Goal: Task Accomplishment & Management: Manage account settings

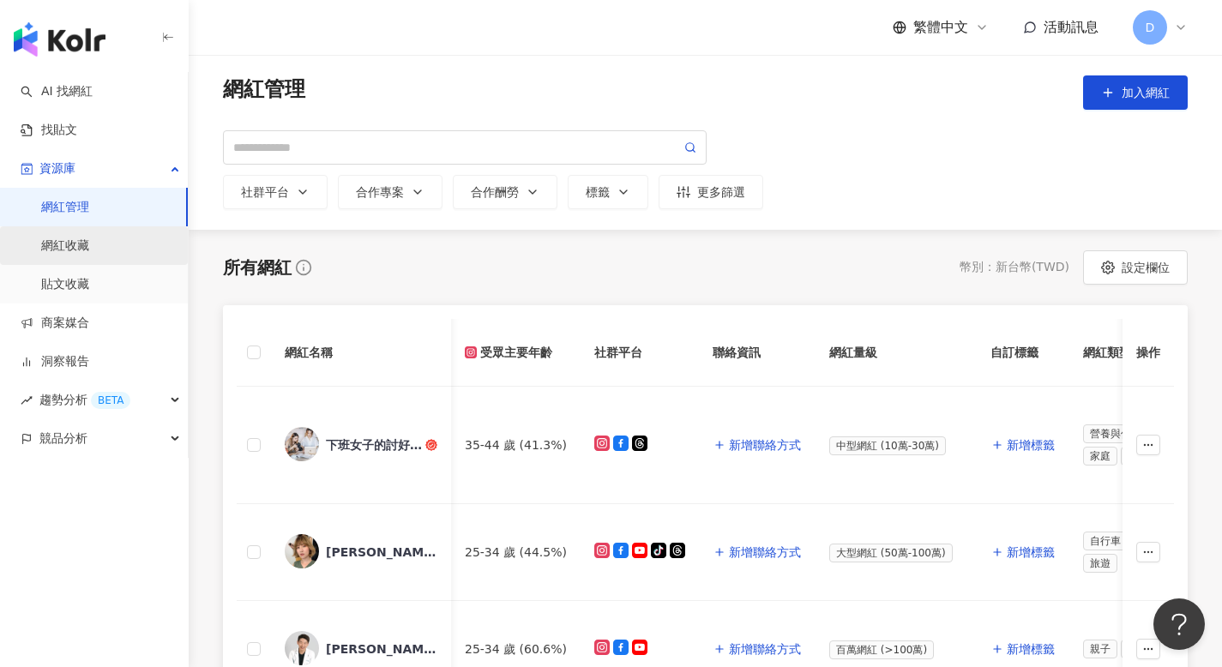
scroll to position [0, 5688]
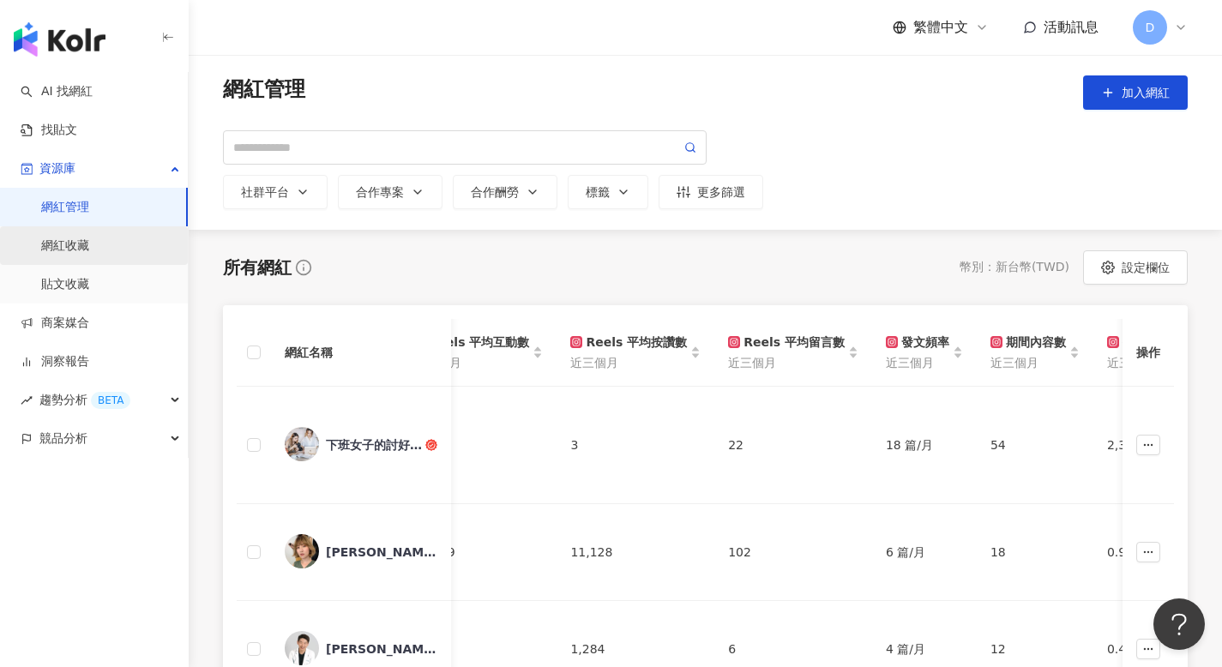
click at [89, 252] on link "網紅收藏" at bounding box center [65, 245] width 48 height 17
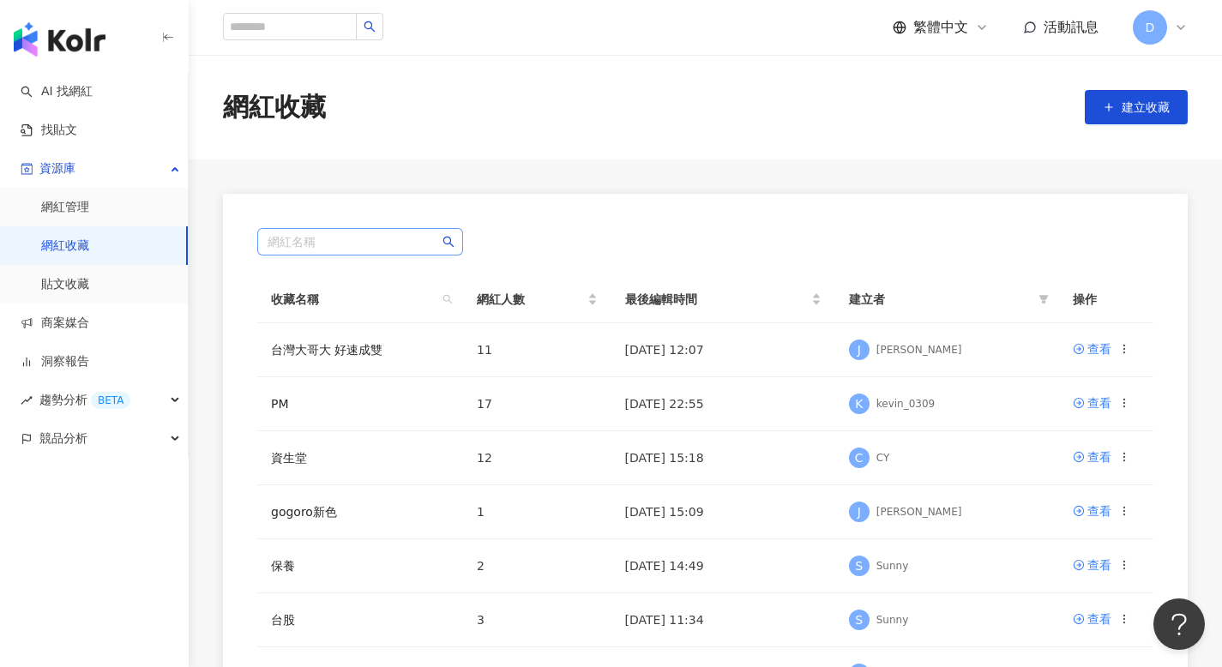
click at [399, 231] on input "search" at bounding box center [359, 242] width 185 height 26
click at [361, 227] on div "網紅名稱 收藏名稱 網紅人數 最後編輯時間 建立者 操作 台灣大哥大 好速成雙 11 2025/9/3 12:07 J Julie 查看 PM 17 2025…" at bounding box center [705, 573] width 965 height 759
click at [399, 187] on main "網紅收藏 建立收藏 網紅名稱 收藏名稱 網紅人數 最後編輯時間 建立者 操作 台灣大哥大 好速成雙 11 2025/9/3 12:07 J Julie 查看 …" at bounding box center [705, 504] width 1033 height 898
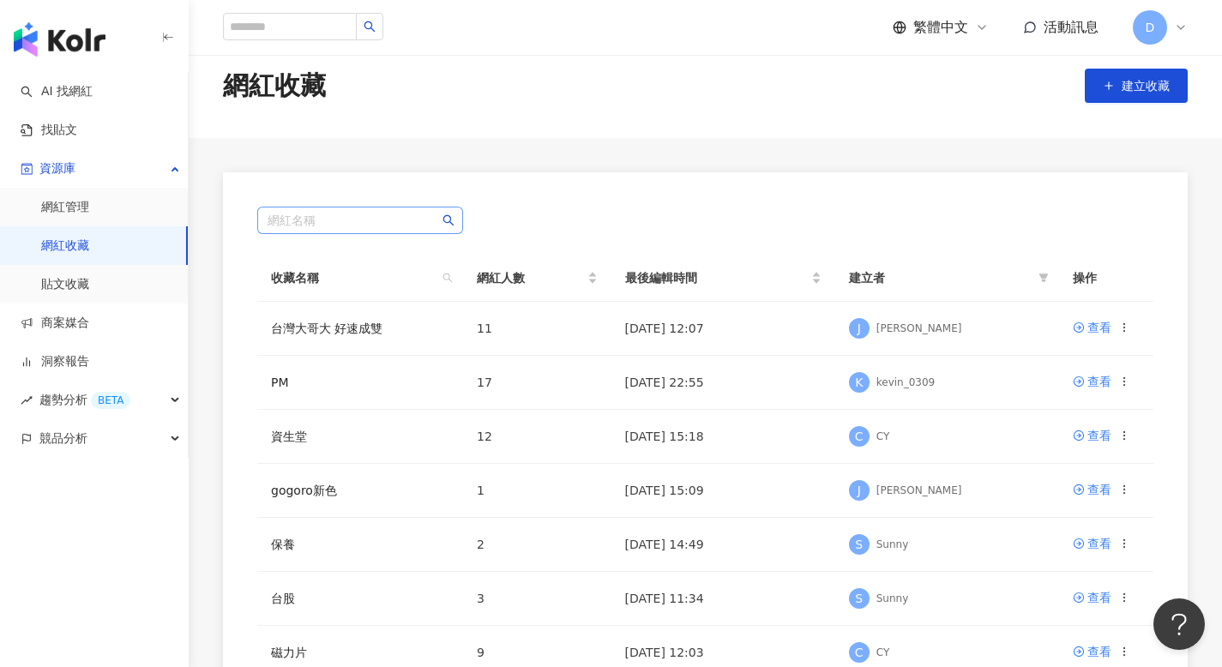
scroll to position [33, 0]
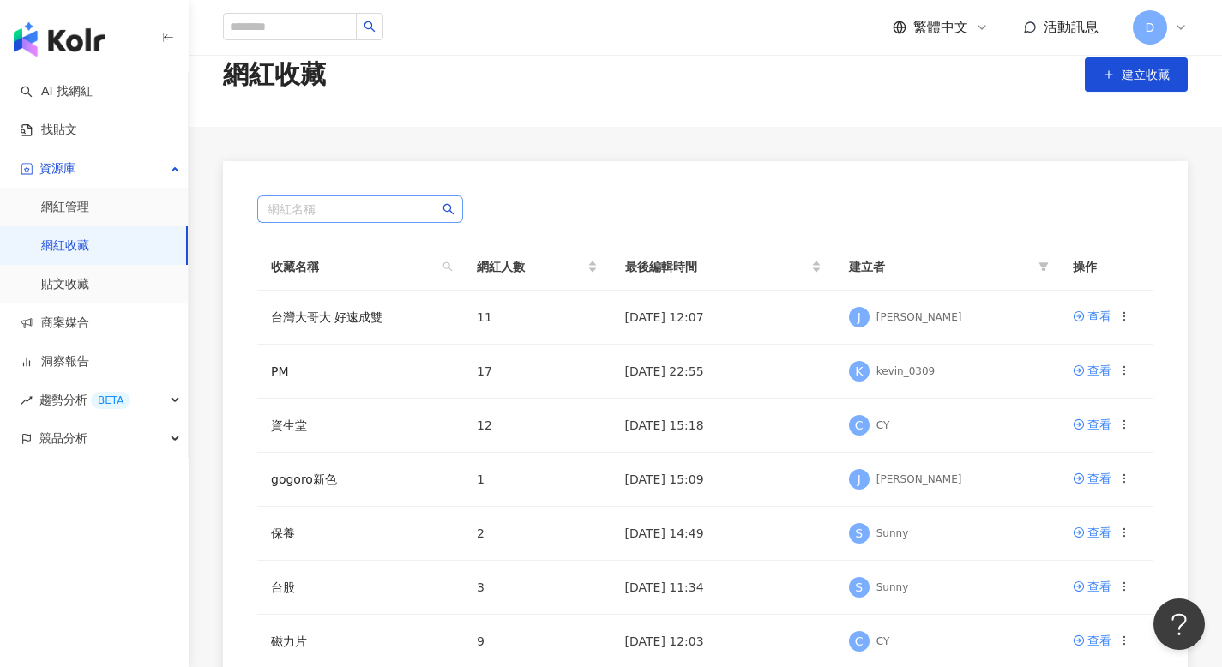
click at [395, 207] on input "search" at bounding box center [359, 209] width 185 height 26
click at [346, 258] on div "無資料" at bounding box center [360, 294] width 199 height 128
click at [334, 225] on div "網紅名稱 收藏名稱 網紅人數 最後編輯時間 建立者 操作 台灣大哥大 好速成雙 11 2025/9/3 12:07 J Julie 查看 PM 17 2025…" at bounding box center [705, 540] width 965 height 759
click at [328, 209] on input "search" at bounding box center [359, 209] width 185 height 26
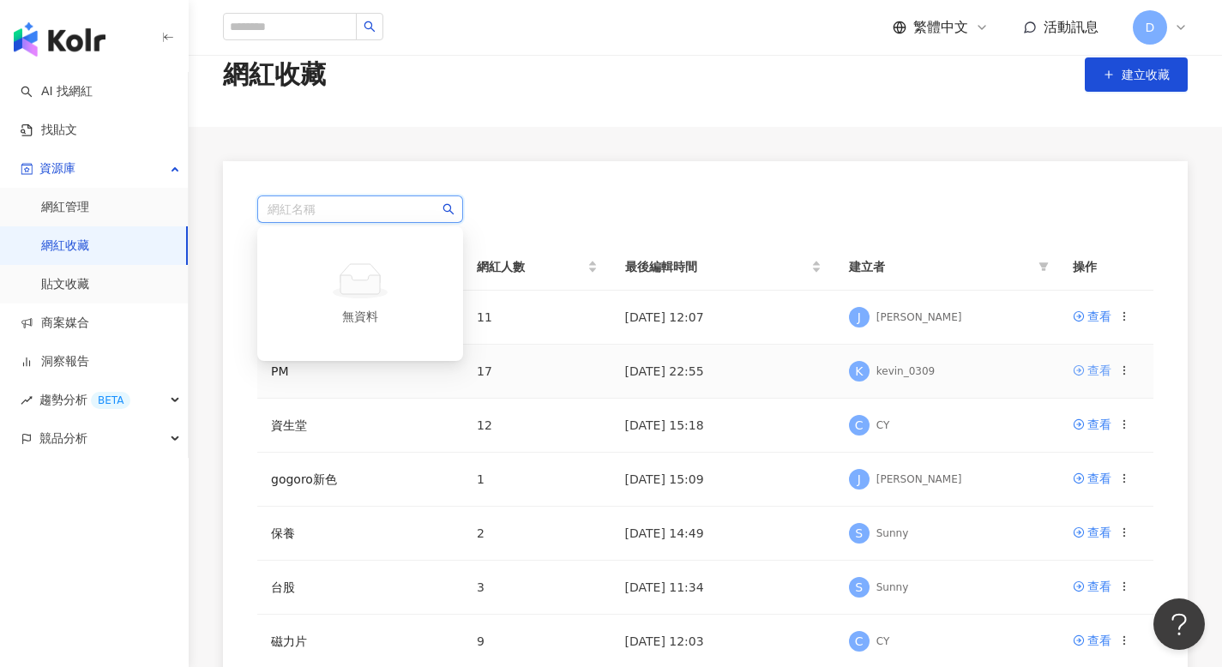
click at [1098, 374] on div "查看" at bounding box center [1099, 370] width 24 height 19
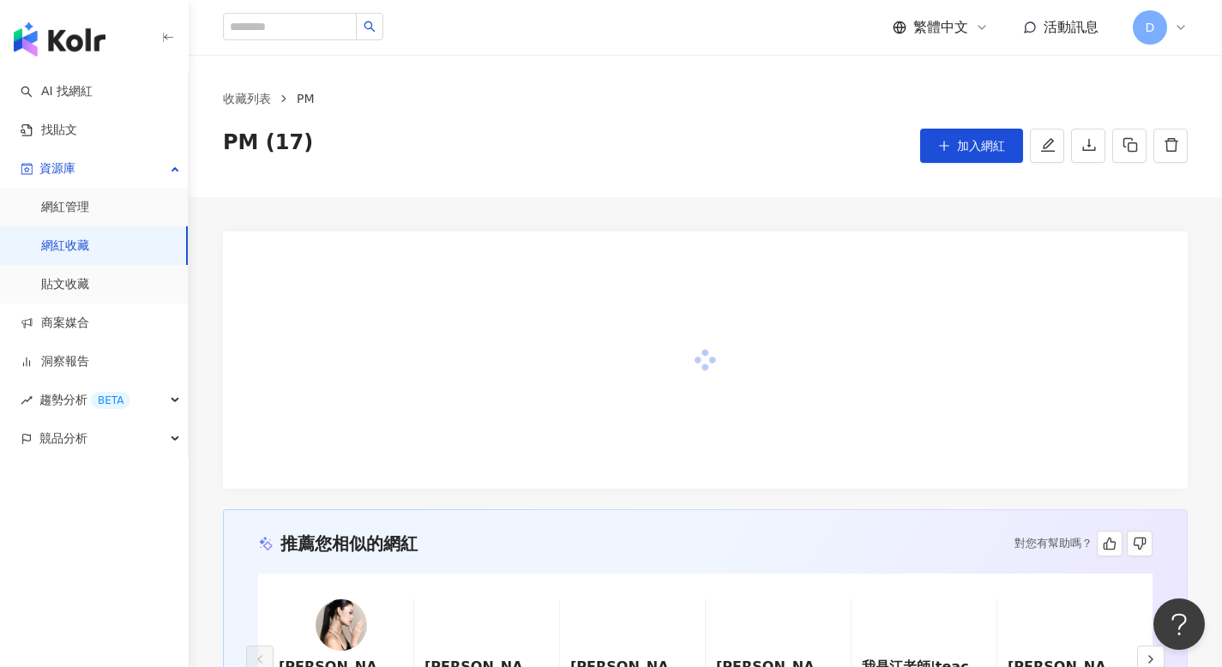
scroll to position [143, 0]
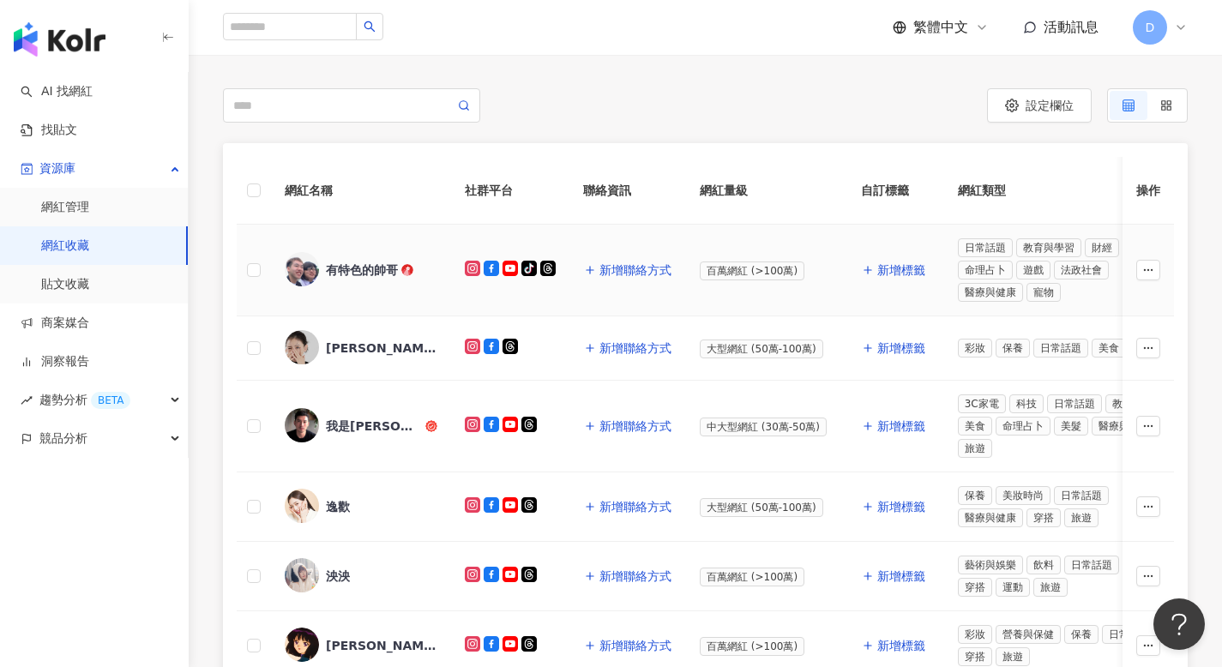
click at [382, 270] on div "有特色的帥哥" at bounding box center [362, 269] width 72 height 17
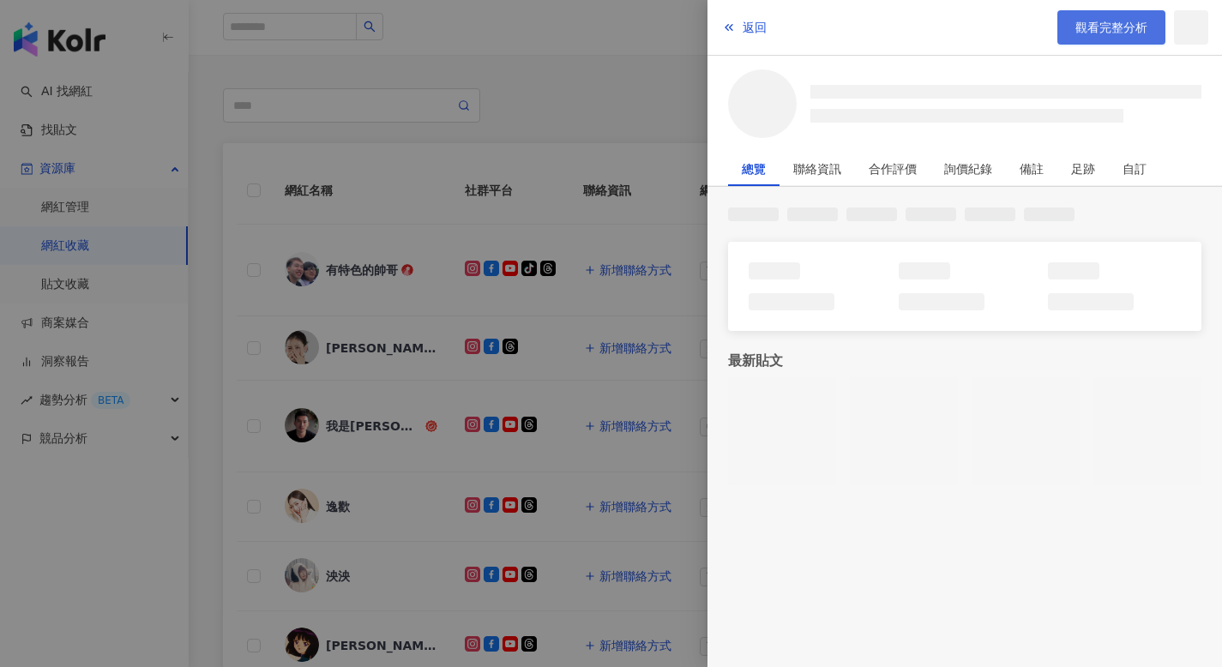
click at [1091, 30] on span "觀看完整分析" at bounding box center [1111, 28] width 72 height 14
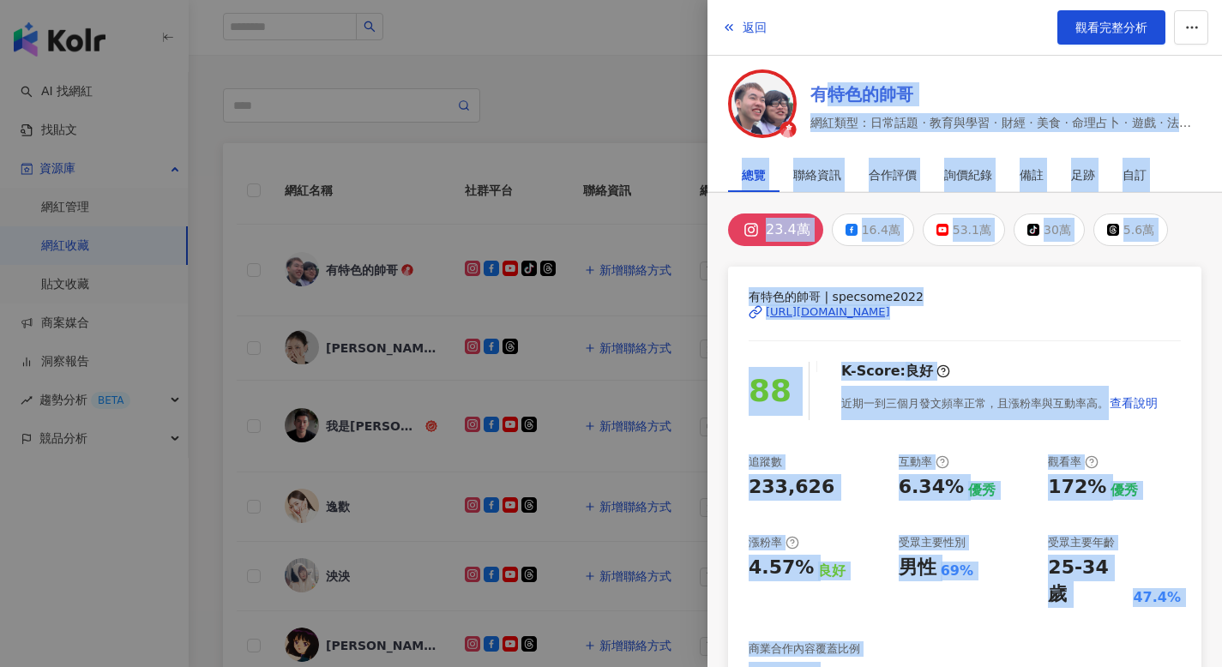
drag, startPoint x: 918, startPoint y: 88, endPoint x: 819, endPoint y: 92, distance: 99.5
click at [819, 92] on body "AI 找網紅 找貼文 資源庫 網紅管理 網紅收藏 貼文收藏 商案媒合 洞察報告 趨勢分析 BETA 競品分析 繁體中文 活動訊息 D 收藏列表 PM PM (…" at bounding box center [611, 190] width 1222 height 667
click at [816, 92] on link "有特色的帥哥" at bounding box center [1005, 94] width 391 height 24
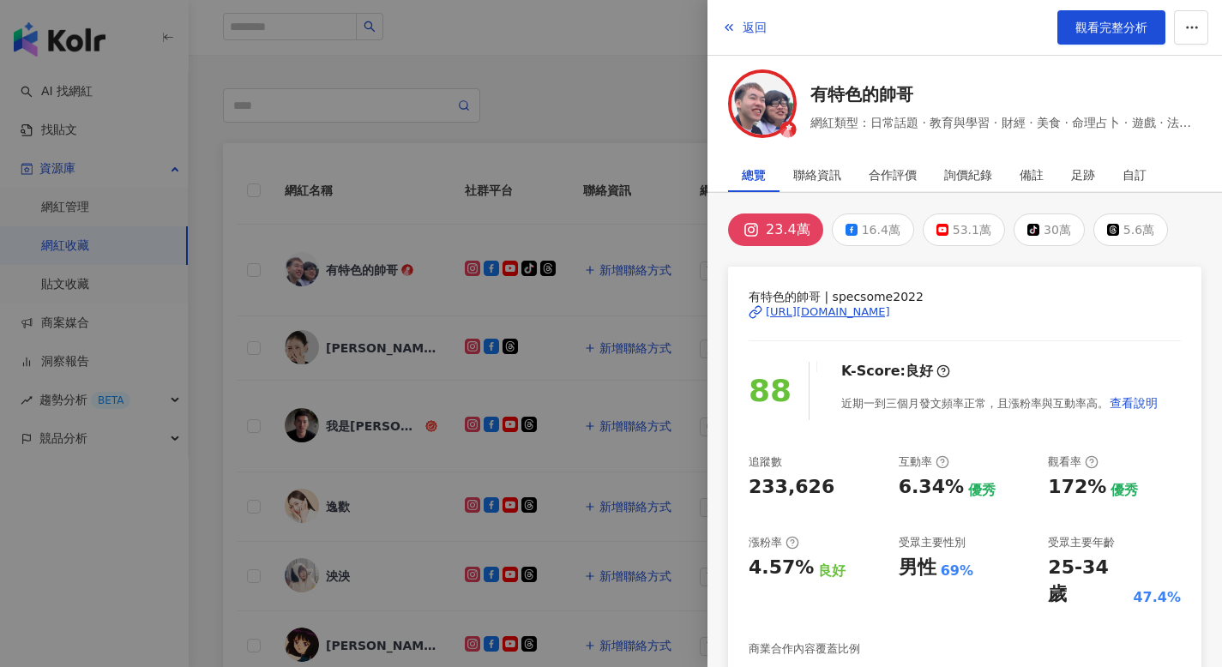
drag, startPoint x: 562, startPoint y: 40, endPoint x: 540, endPoint y: 44, distance: 21.7
click at [565, 39] on div at bounding box center [611, 333] width 1222 height 667
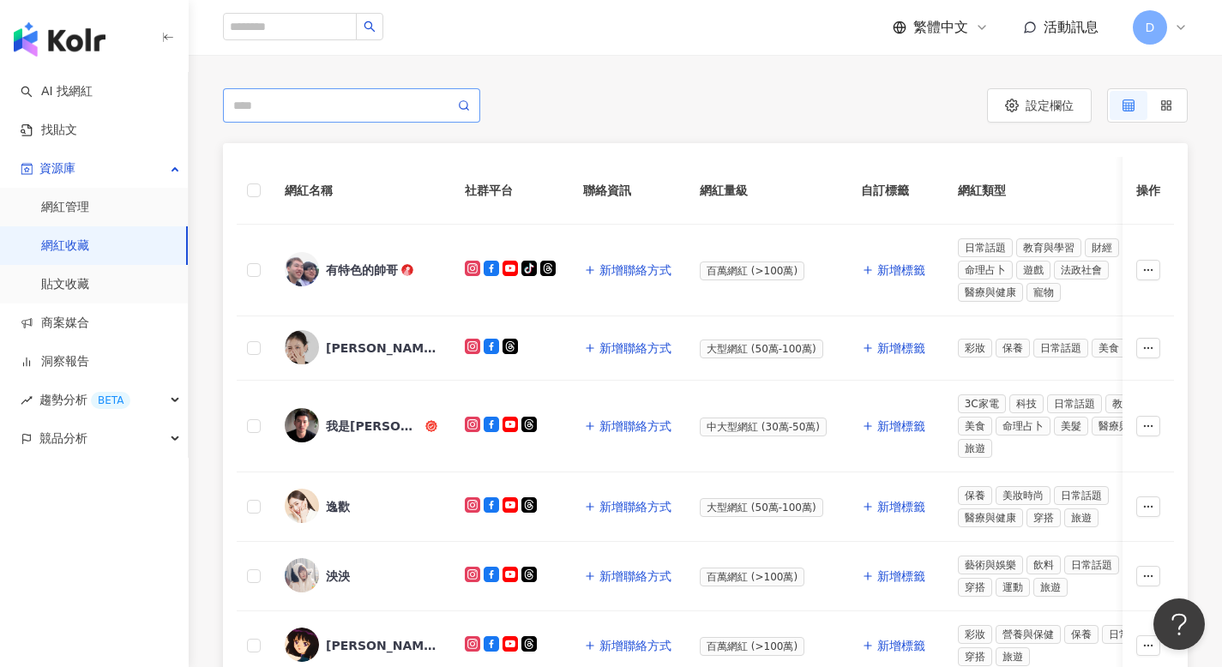
click at [284, 91] on span at bounding box center [351, 105] width 257 height 34
paste input "******"
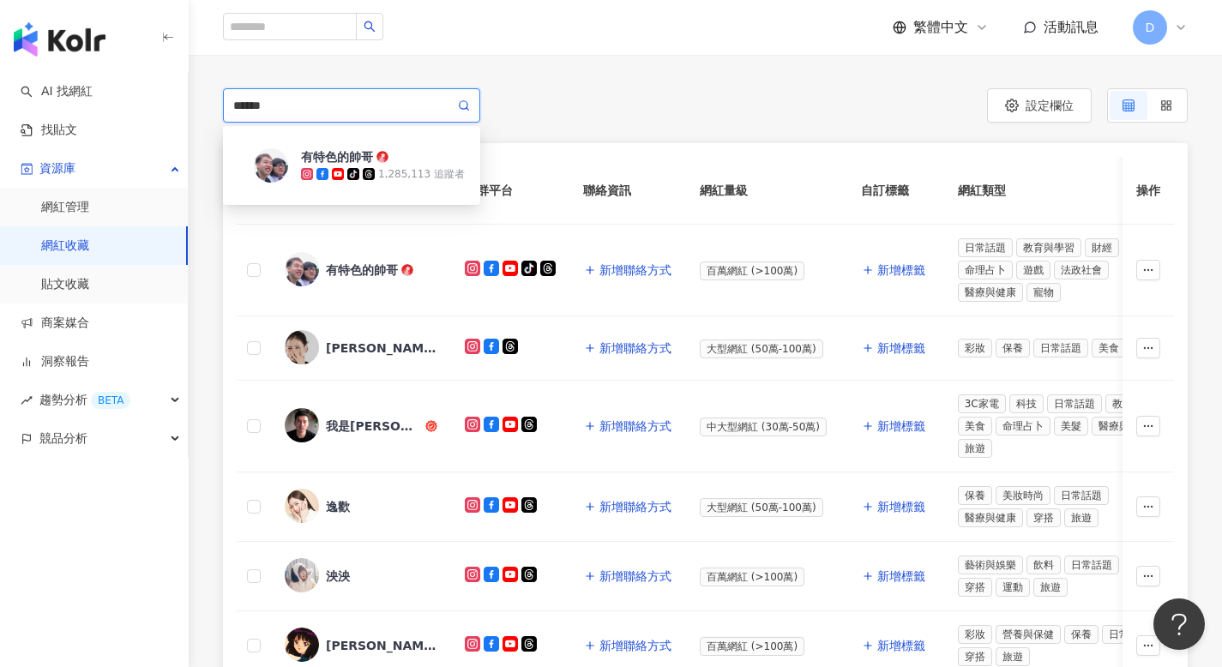
type input "******"
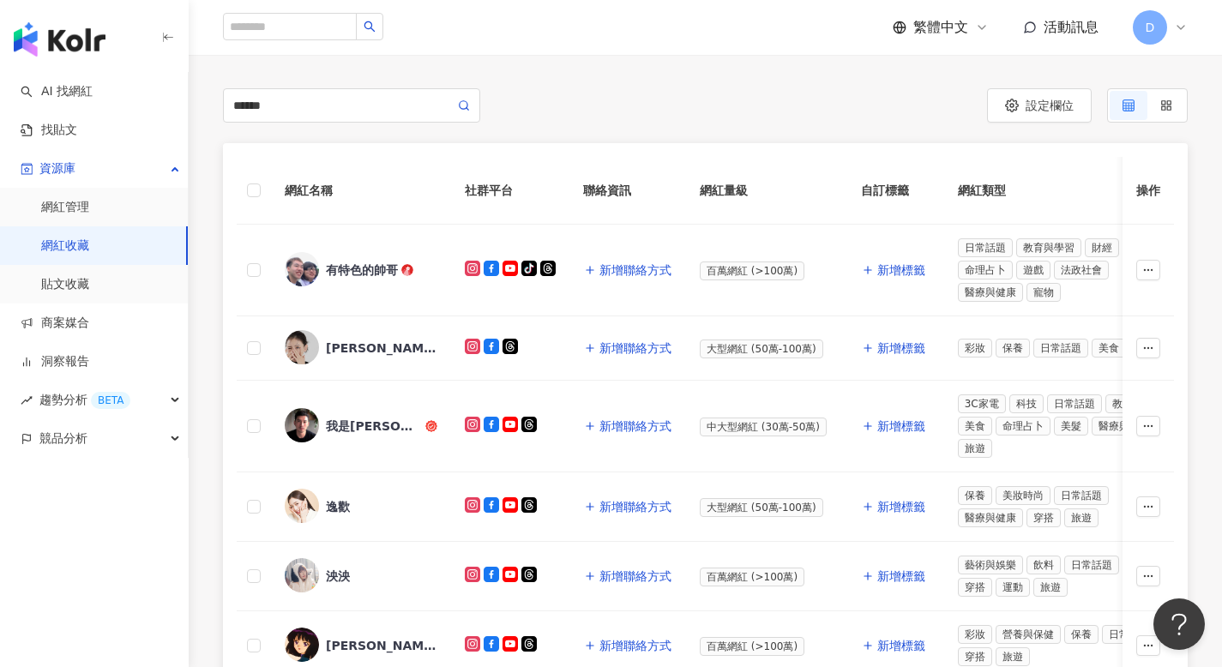
click at [586, 100] on div "****** 149a1707-3c92-401d-8d26-cb3733650d6f 有特色的帥哥 tiktok-icon 1,285,113 追蹤者" at bounding box center [464, 105] width 483 height 34
click at [468, 103] on icon at bounding box center [464, 105] width 12 height 12
click at [653, 117] on div "****** 149a1707-3c92-401d-8d26-cb3733650d6f 有特色的帥哥 tiktok-icon 1,285,113 追蹤者" at bounding box center [464, 105] width 483 height 34
click at [1044, 101] on span "設定欄位" at bounding box center [1049, 106] width 48 height 14
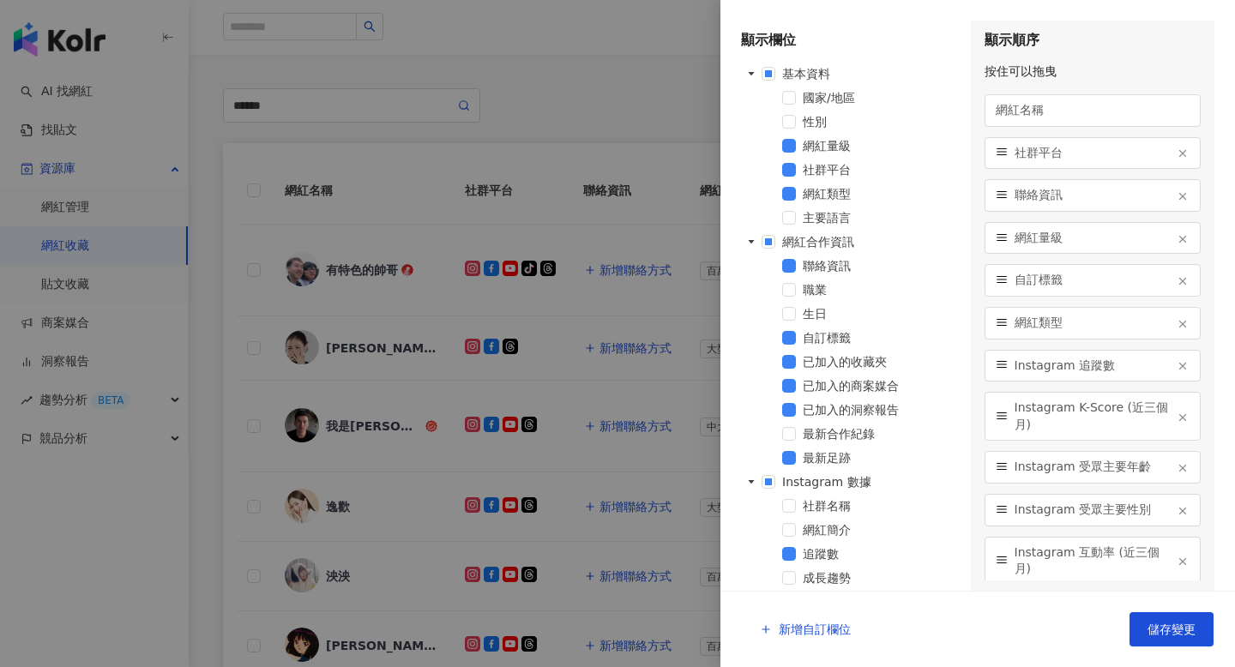
click at [596, 115] on div at bounding box center [617, 333] width 1235 height 667
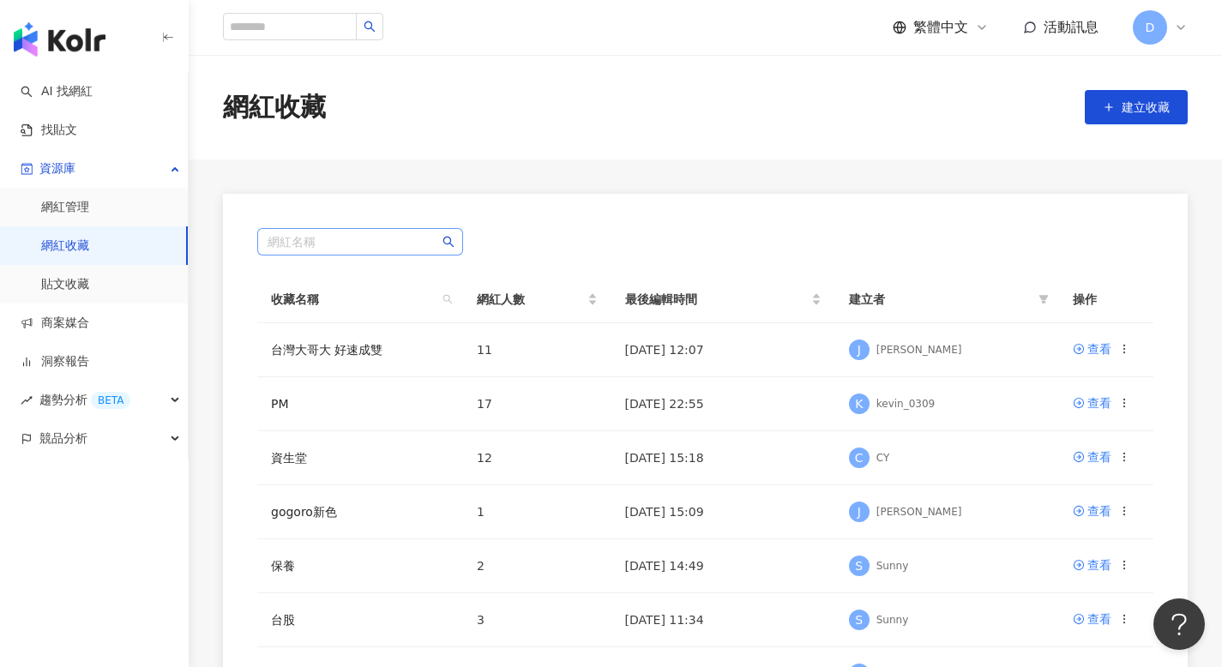
click at [336, 244] on input "search" at bounding box center [359, 242] width 185 height 26
paste input "******"
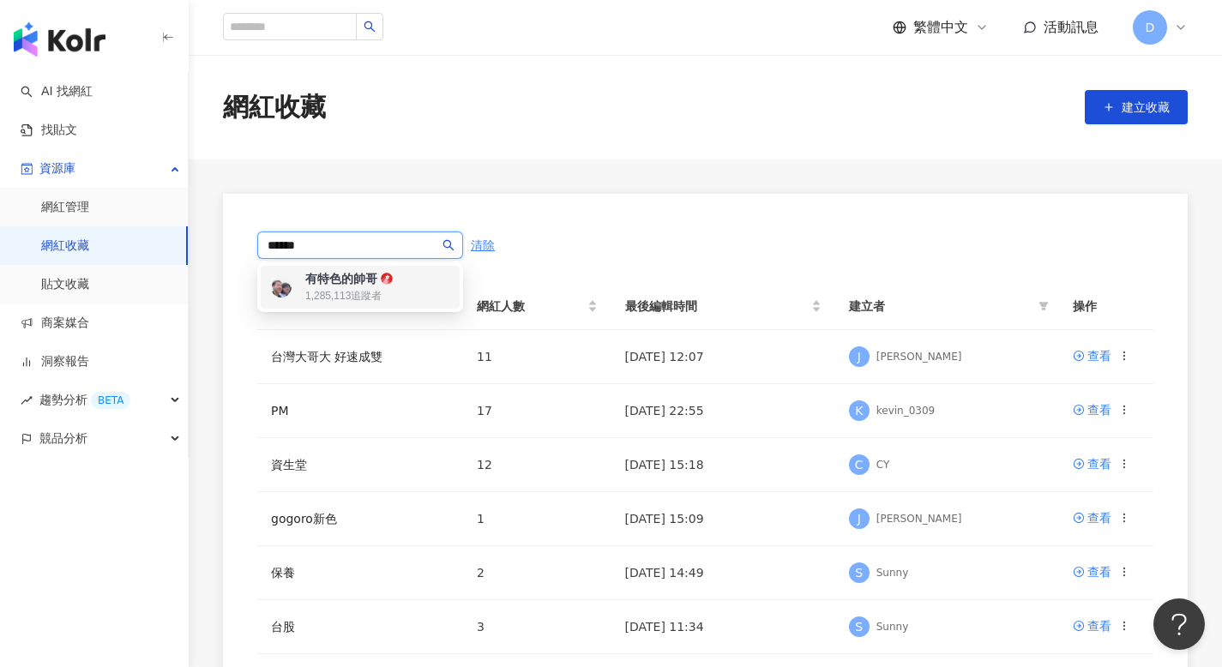
type input "******"
click at [687, 237] on div "網紅名稱 清除" at bounding box center [705, 245] width 896 height 34
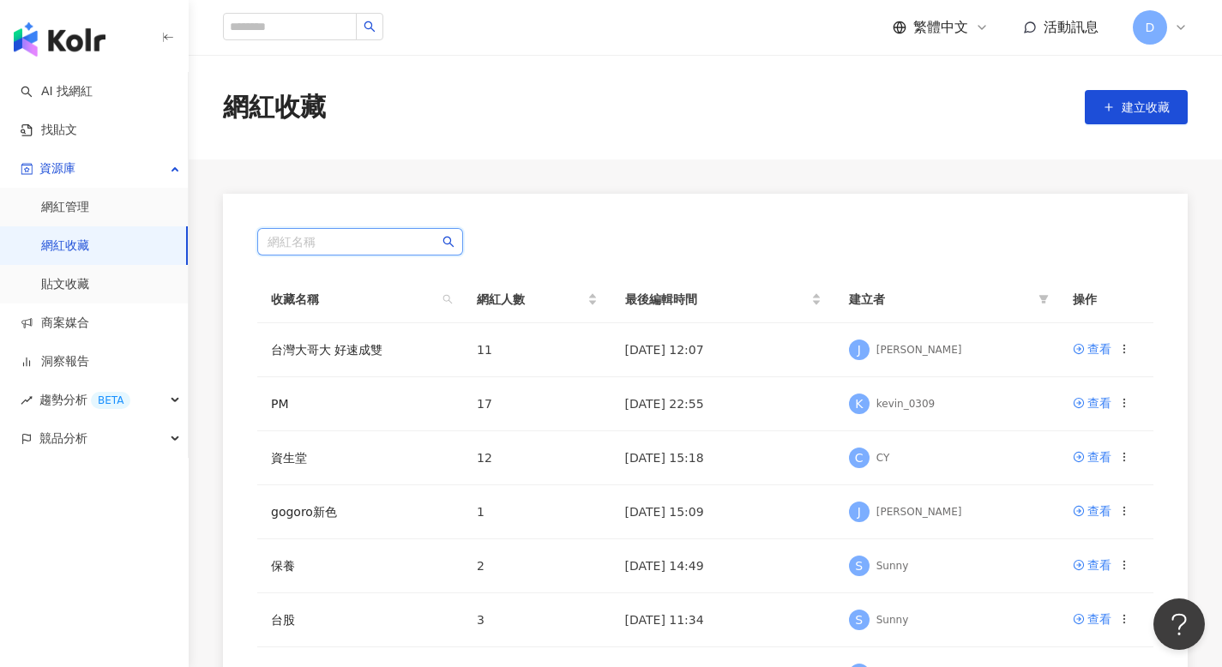
click at [372, 236] on input "search" at bounding box center [359, 242] width 185 height 26
paste input "******"
type input "******"
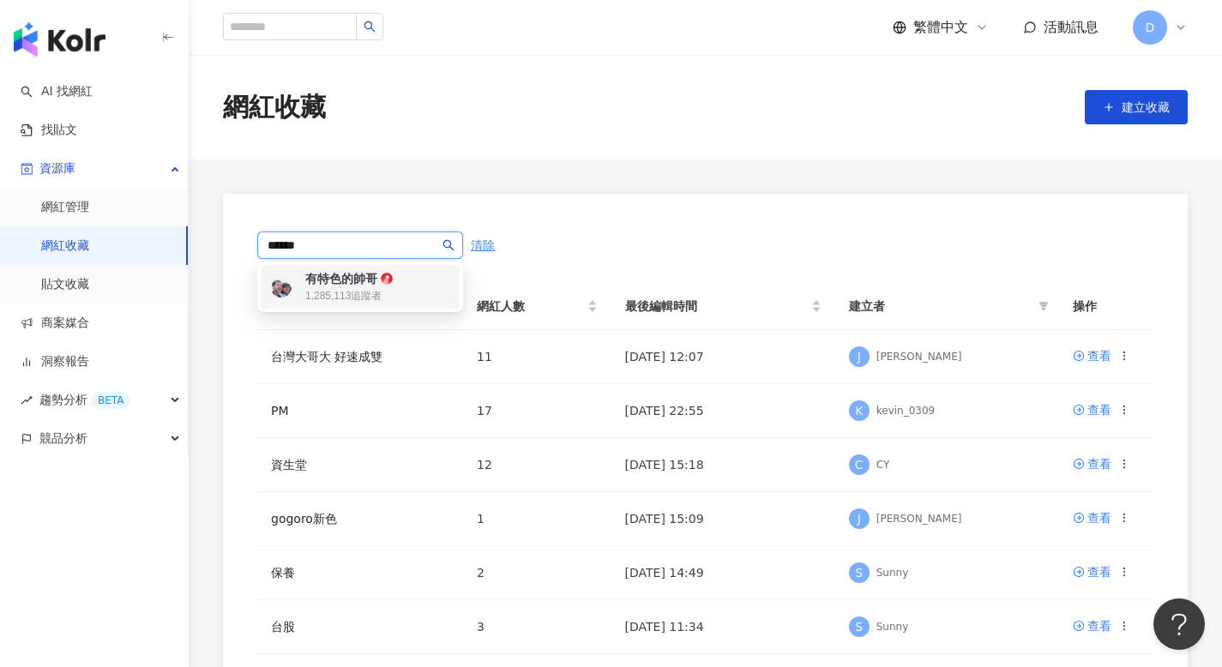
click at [345, 292] on div "1,285,113 追蹤者" at bounding box center [343, 296] width 76 height 15
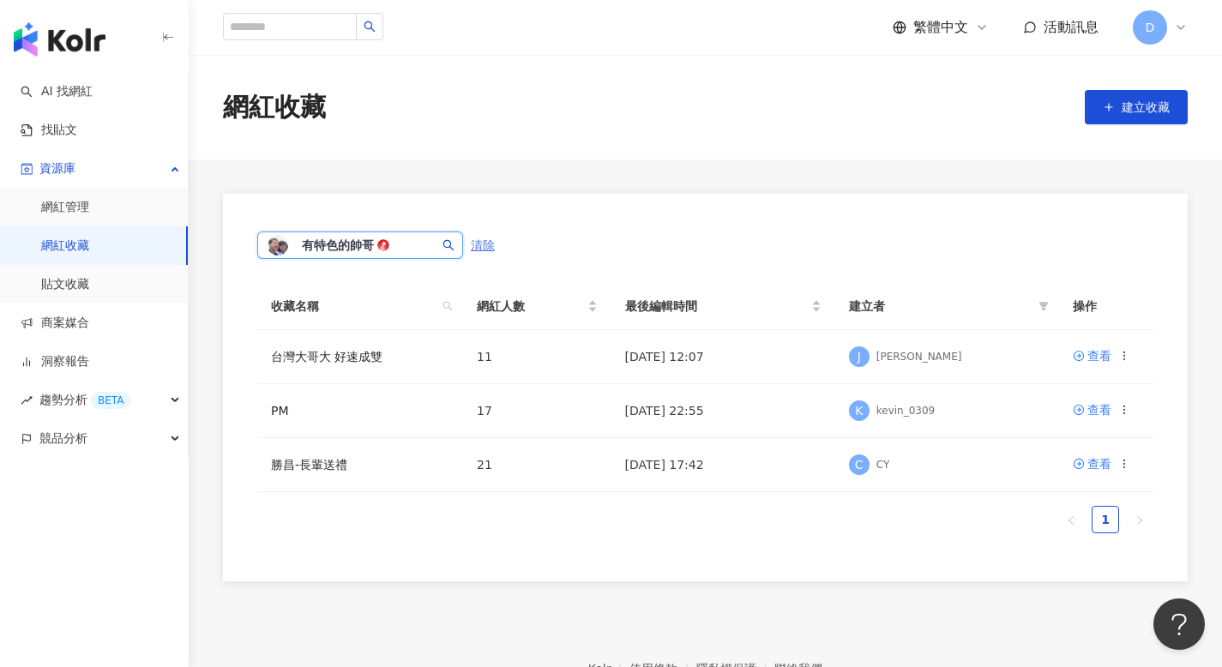
click at [494, 242] on span "清除" at bounding box center [483, 245] width 24 height 14
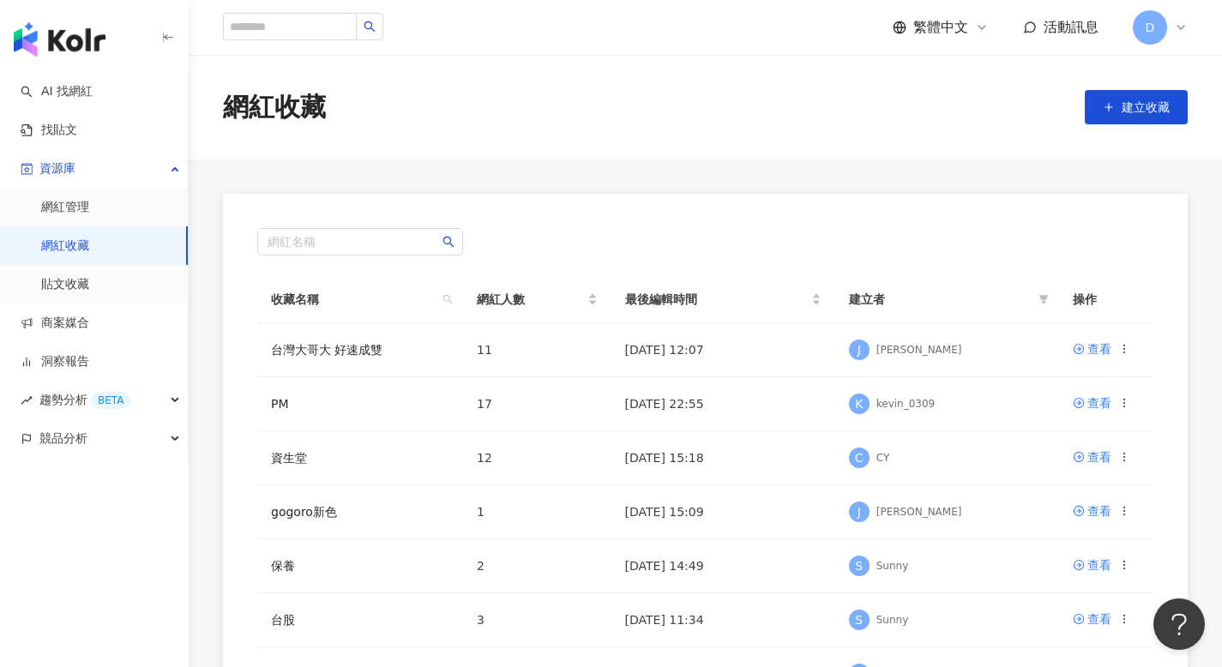
click at [635, 237] on div "網紅名稱" at bounding box center [705, 241] width 896 height 27
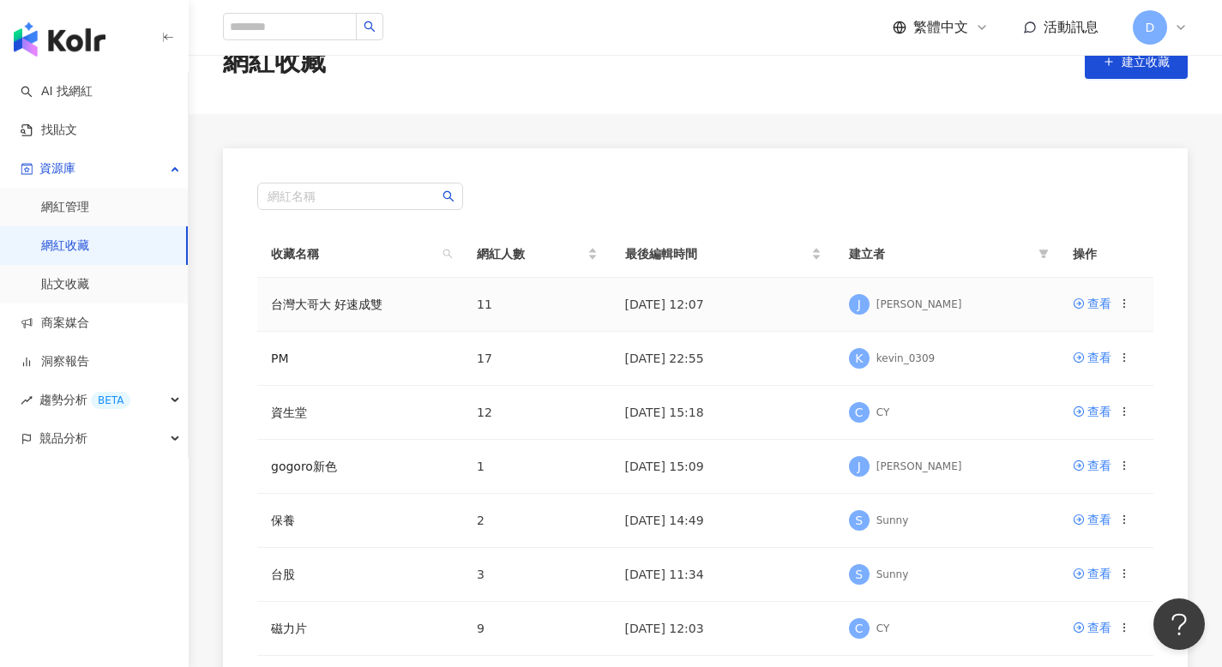
scroll to position [34, 0]
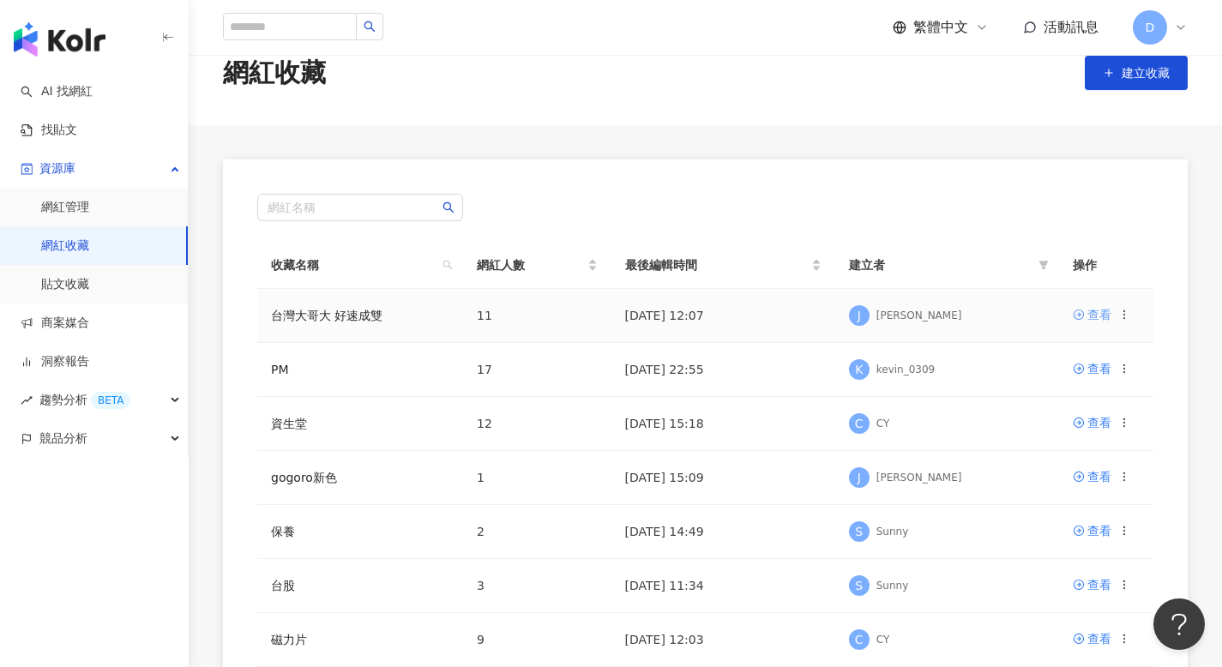
click at [1080, 309] on icon at bounding box center [1078, 314] width 10 height 10
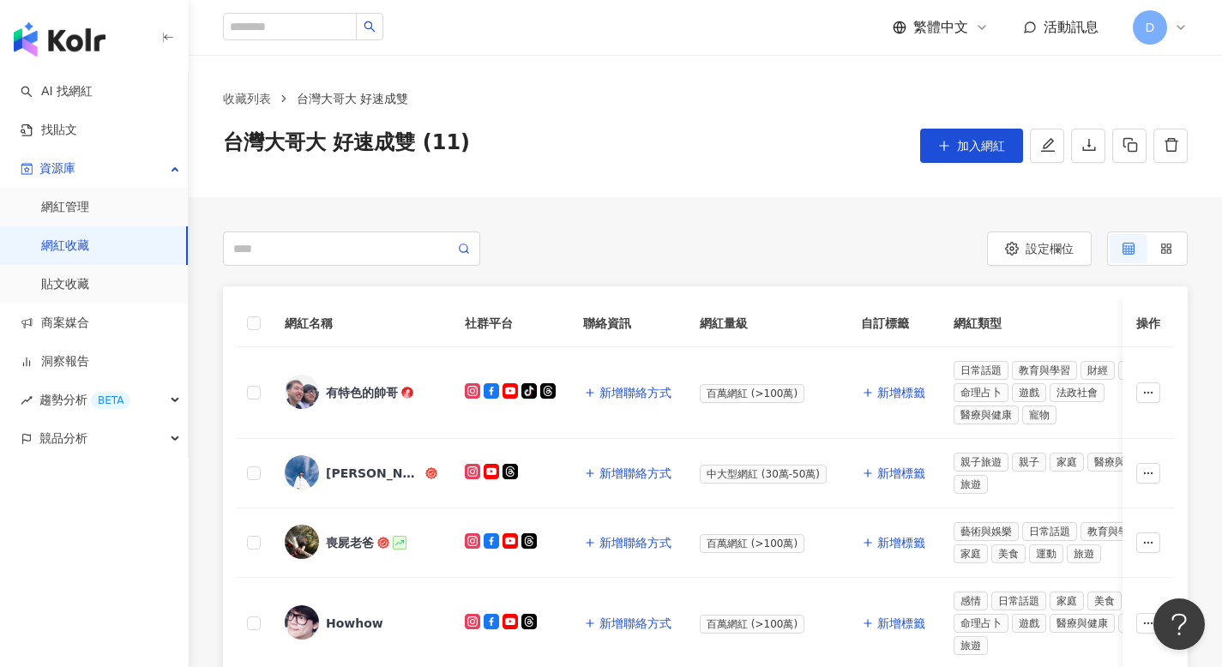
scroll to position [34, 0]
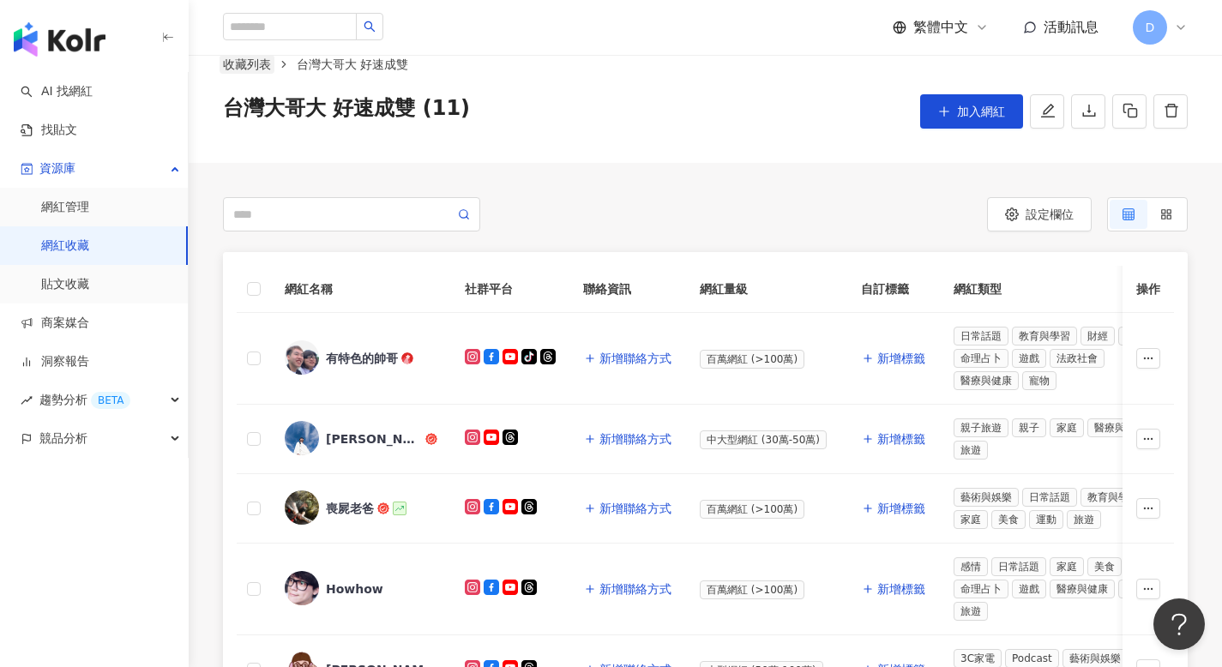
click at [251, 63] on link "收藏列表" at bounding box center [246, 64] width 55 height 19
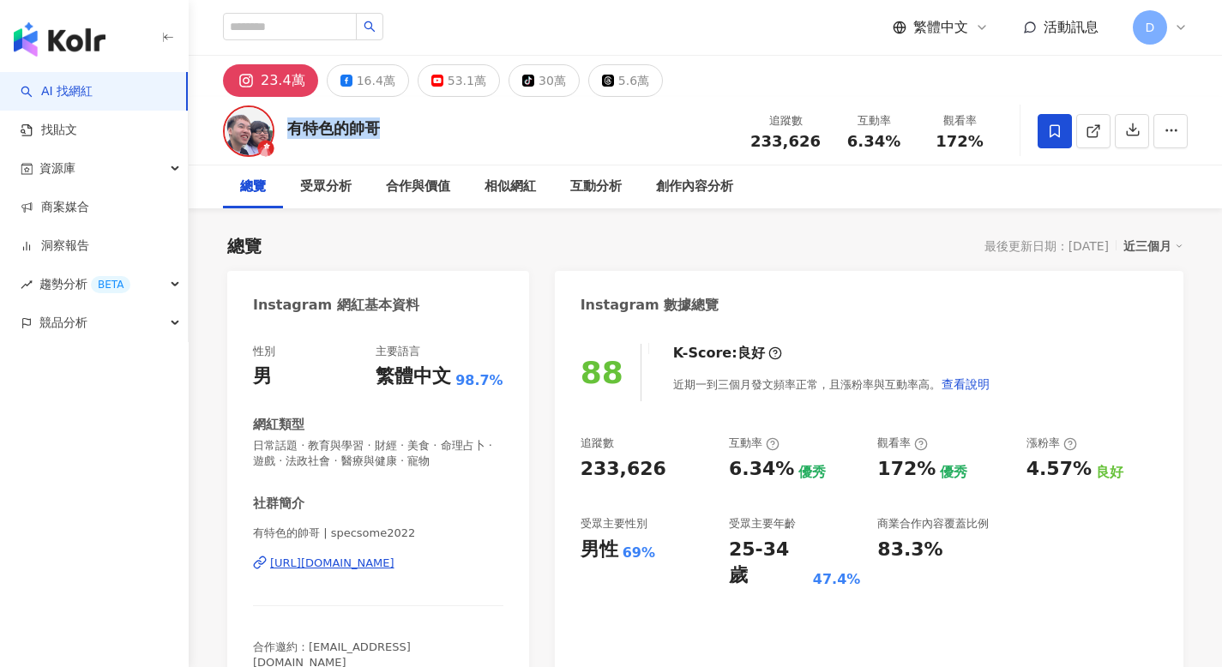
click at [292, 132] on div "有特色的帥哥 追蹤數 233,626 互動率 6.34% 觀看率 172%" at bounding box center [705, 131] width 1033 height 68
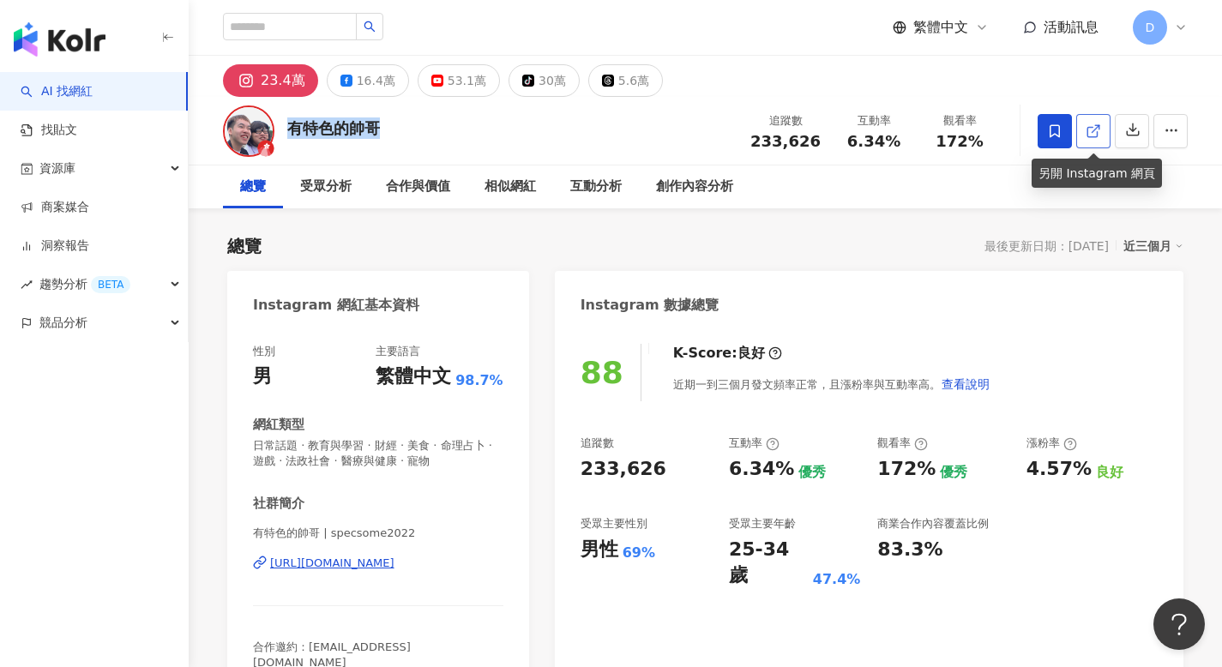
click at [1097, 133] on icon at bounding box center [1091, 131] width 9 height 9
click at [1053, 126] on icon at bounding box center [1054, 130] width 15 height 15
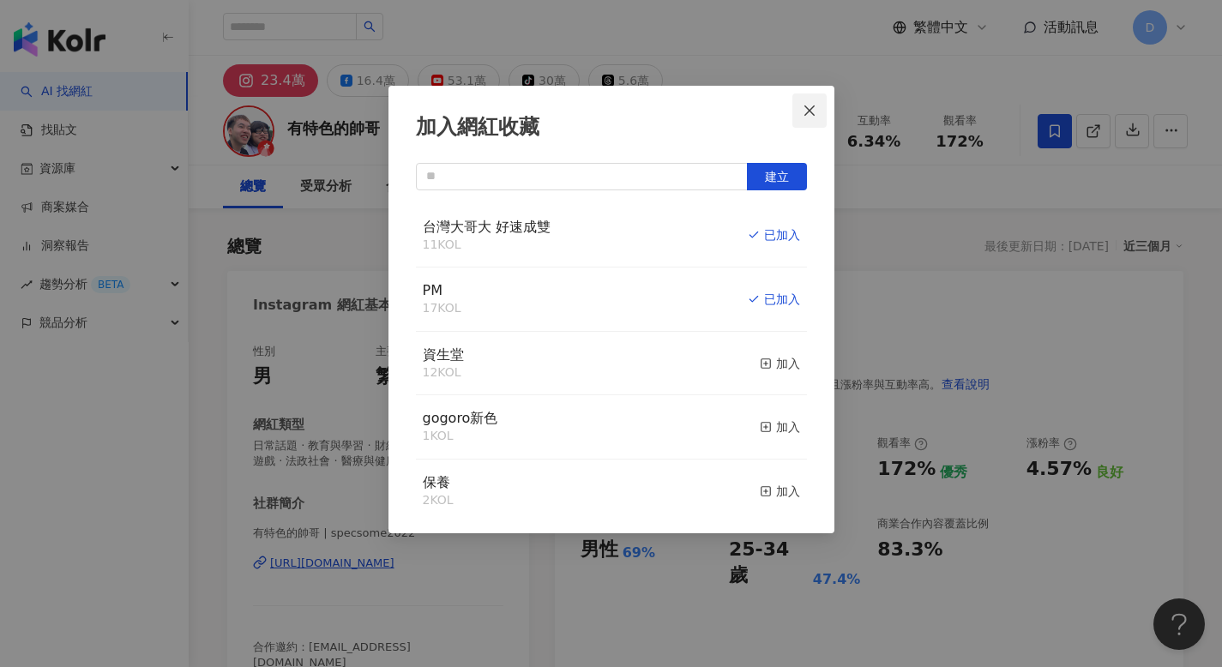
click at [813, 107] on icon "close" at bounding box center [809, 111] width 14 height 14
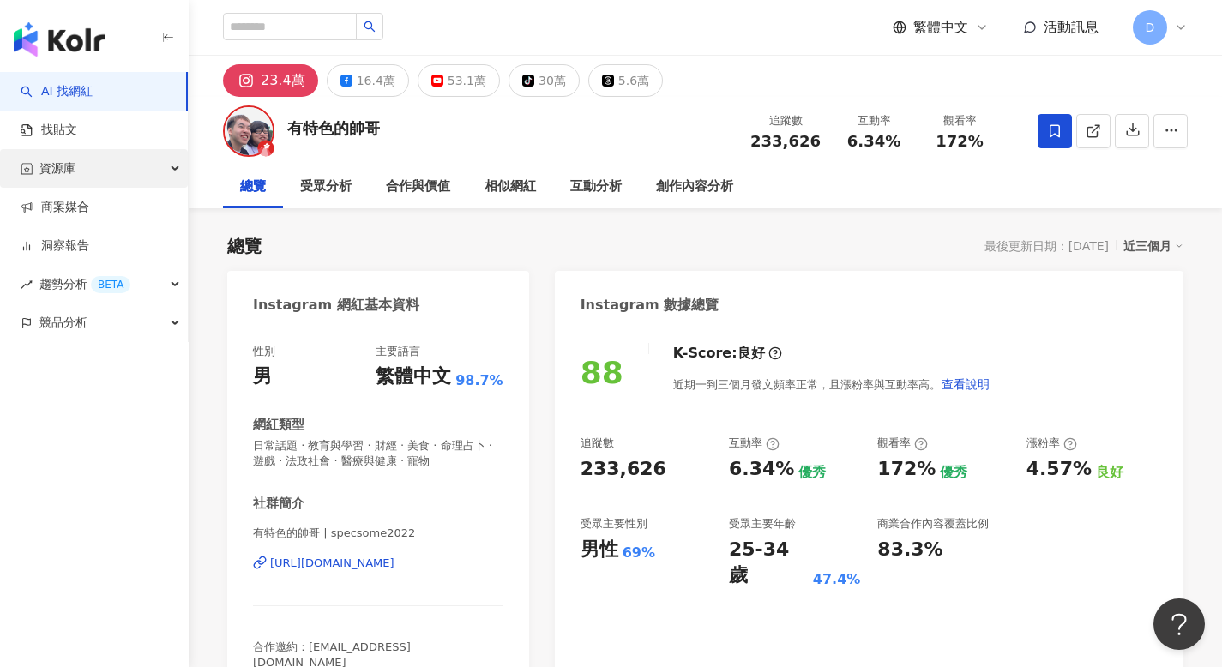
click at [66, 160] on span "資源庫" at bounding box center [57, 168] width 36 height 39
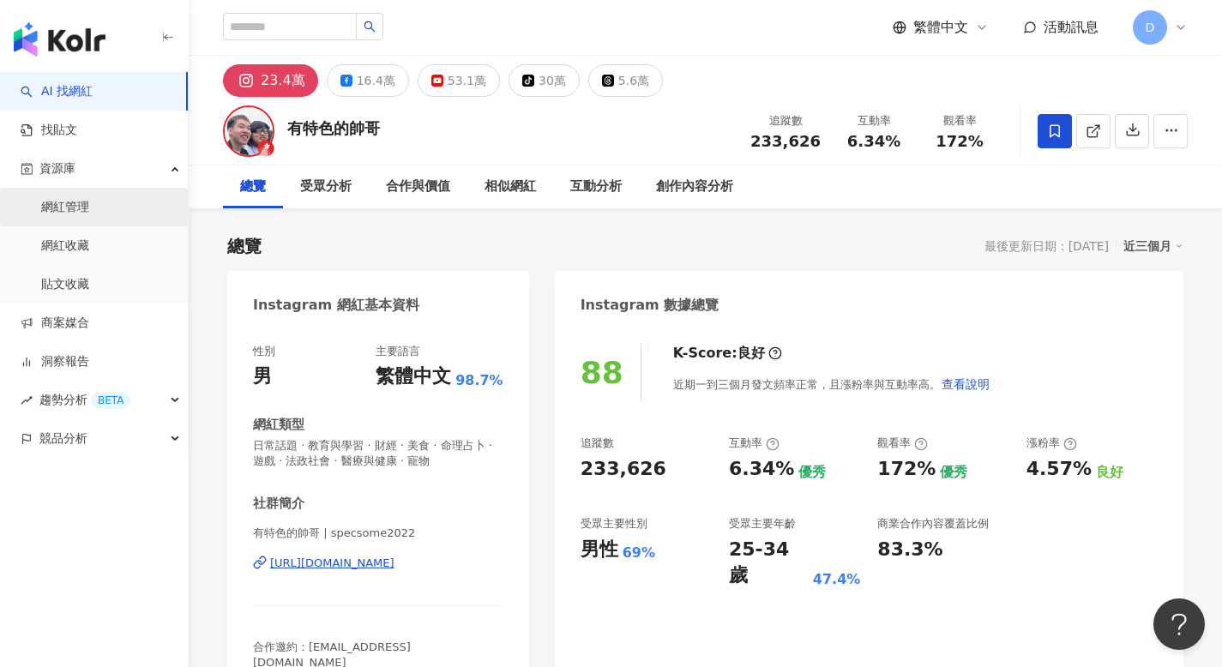
click at [67, 215] on link "網紅管理" at bounding box center [65, 207] width 48 height 17
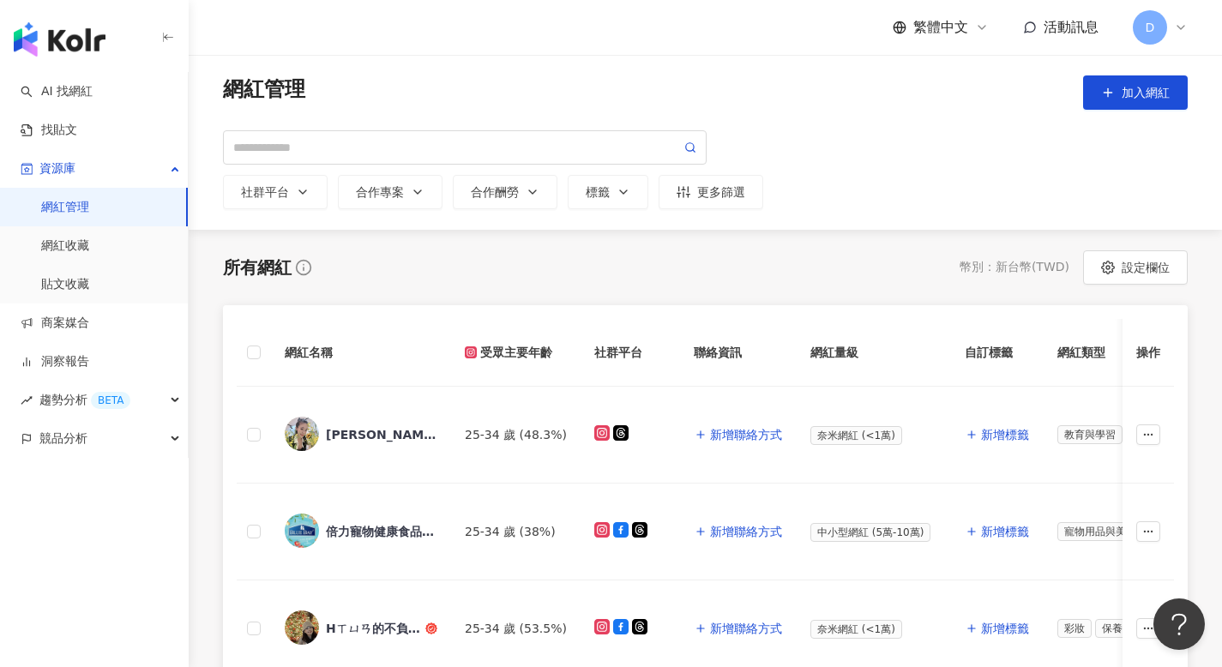
click at [267, 84] on span "網紅管理" at bounding box center [264, 92] width 82 height 34
click at [268, 92] on span "網紅管理" at bounding box center [264, 92] width 82 height 34
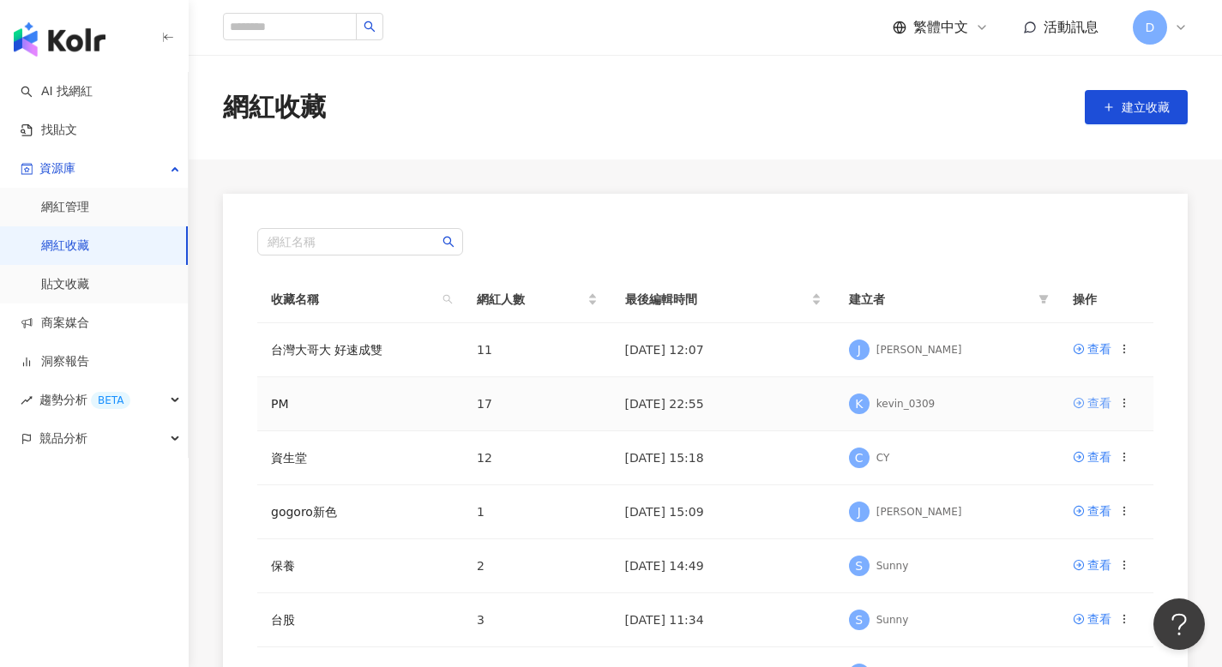
click at [1095, 403] on div "查看" at bounding box center [1099, 403] width 24 height 19
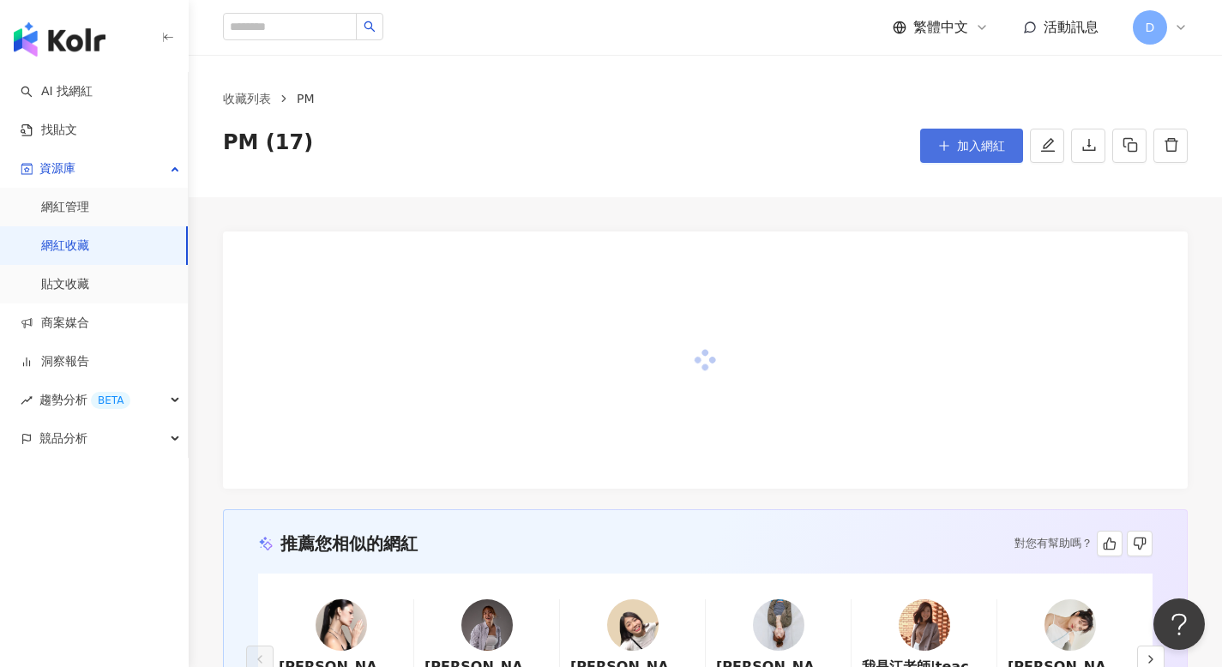
click at [970, 145] on span "加入網紅" at bounding box center [981, 146] width 48 height 14
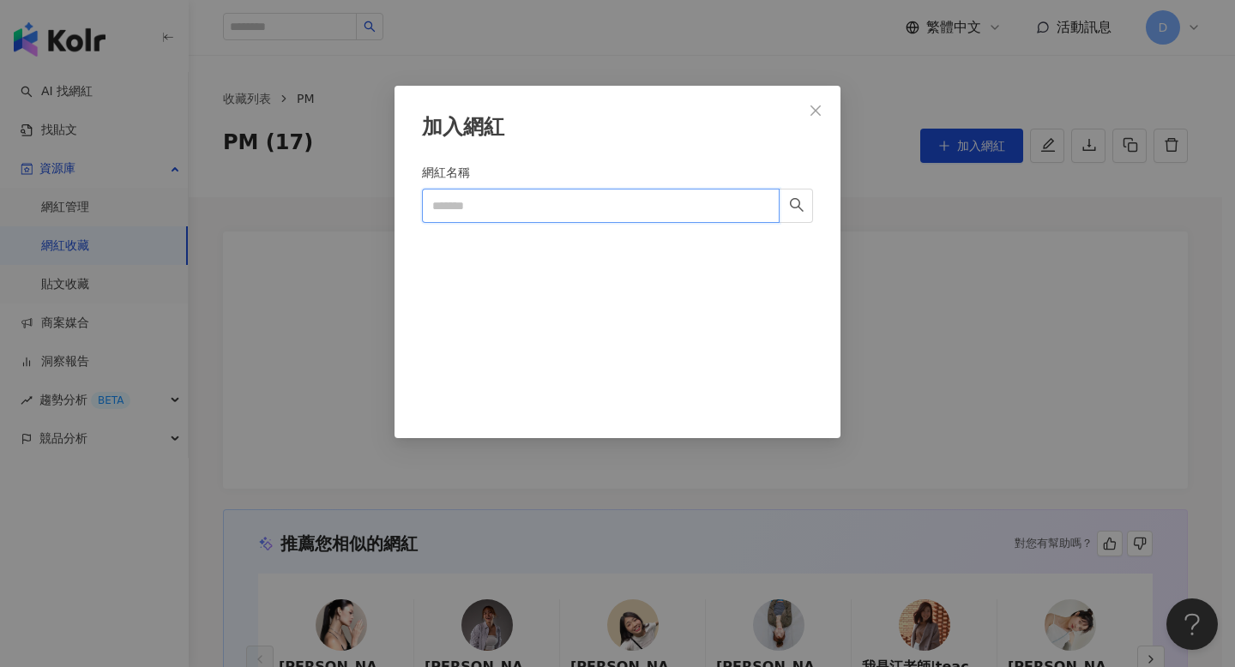
click at [534, 201] on input "網紅名稱" at bounding box center [601, 206] width 358 height 34
paste input "******"
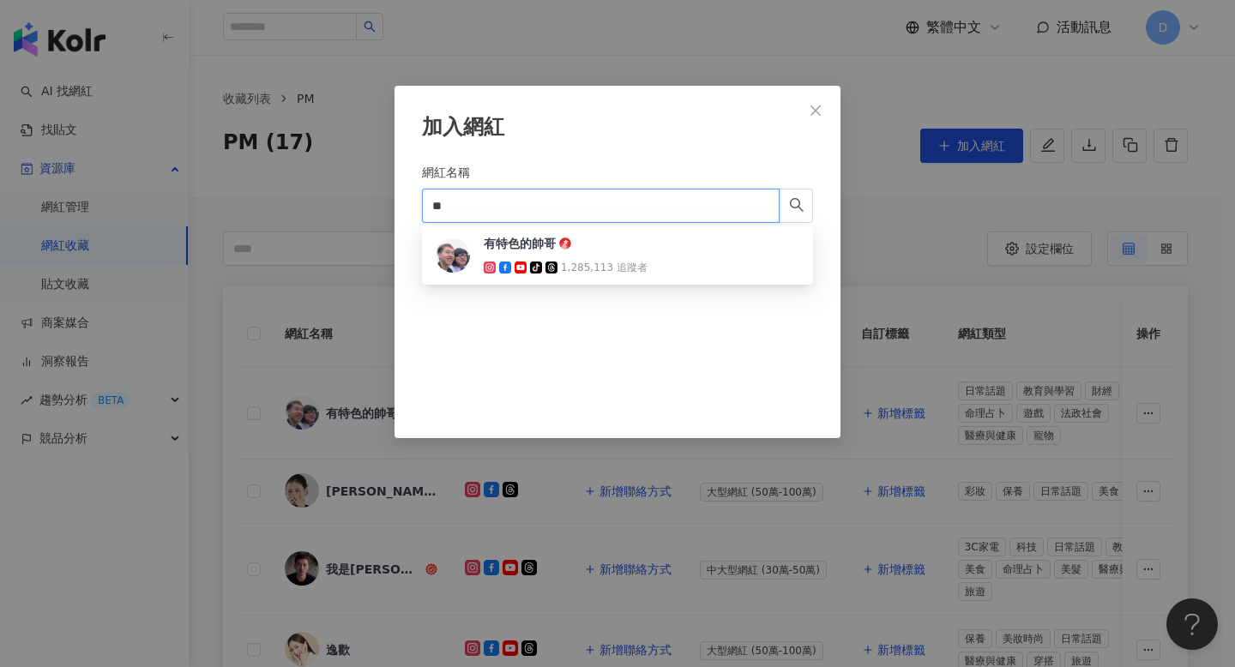
type input "*"
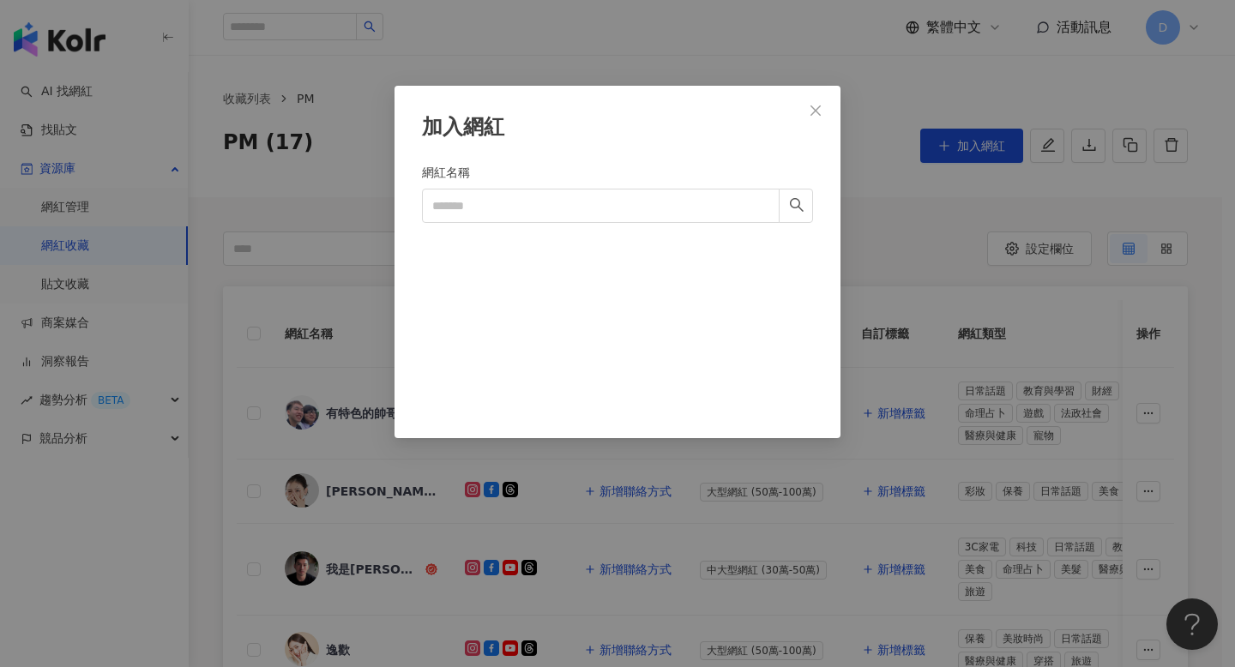
click at [358, 478] on div "加入網紅 網紅名稱 Cancel 加入" at bounding box center [617, 333] width 1235 height 667
click at [544, 199] on input "網紅名稱" at bounding box center [601, 206] width 358 height 34
paste input "**********"
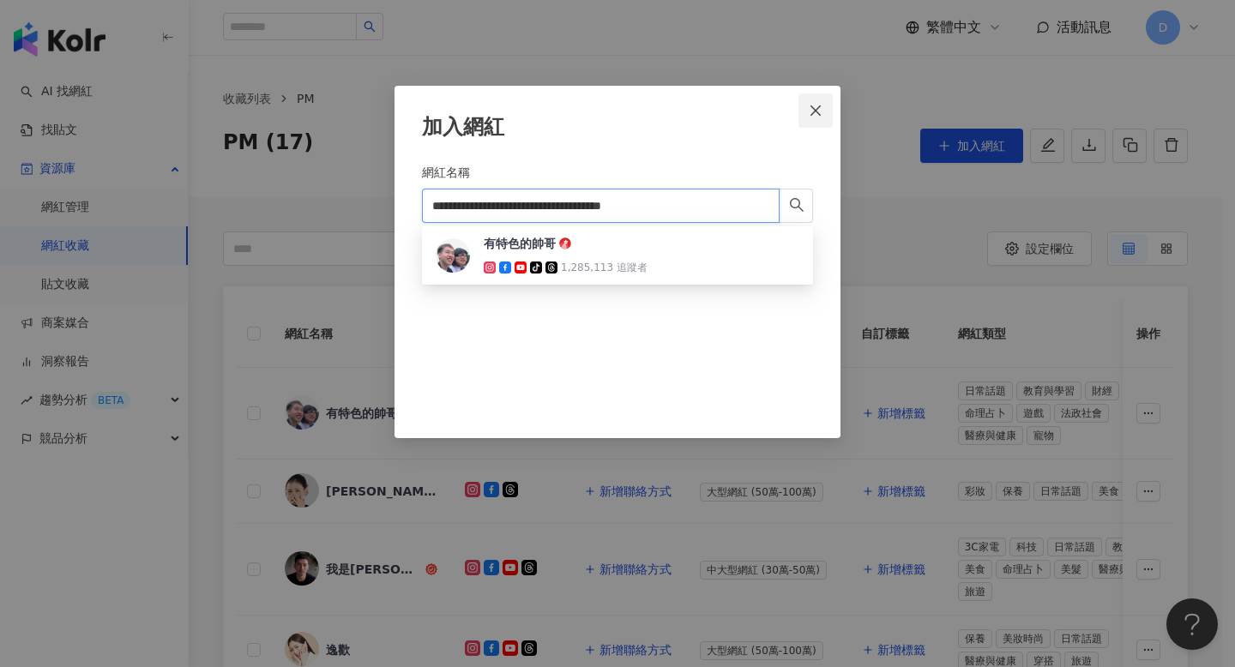
type input "**********"
click at [816, 111] on icon "close" at bounding box center [815, 110] width 10 height 10
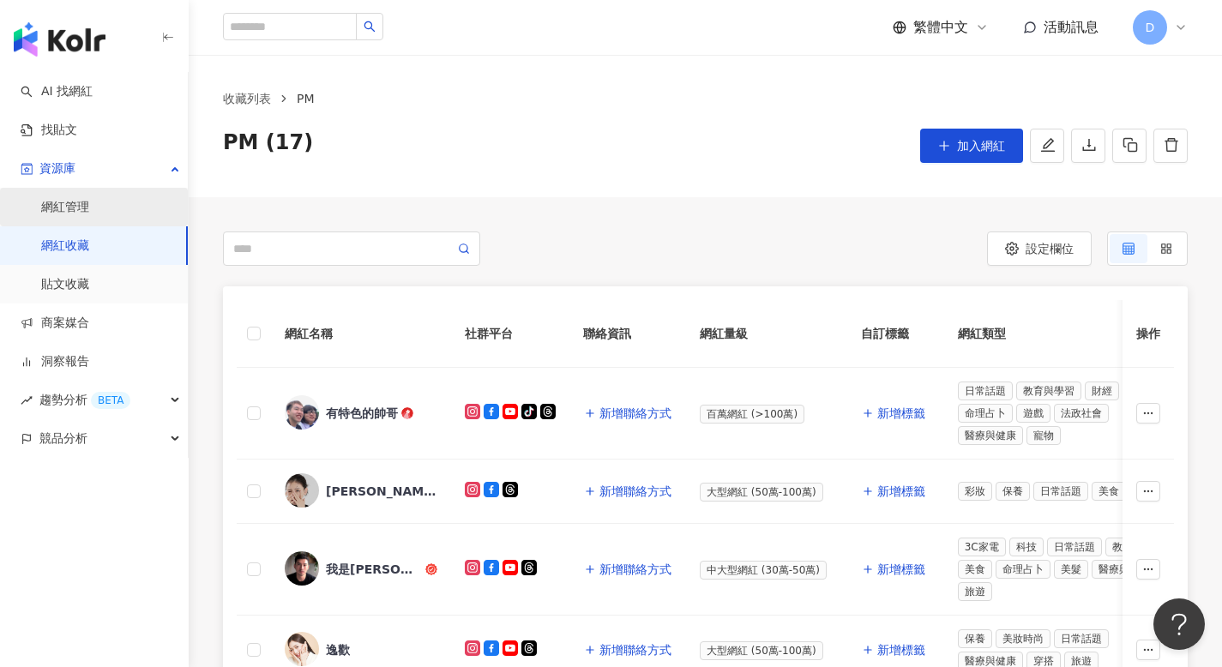
click at [89, 200] on link "網紅管理" at bounding box center [65, 207] width 48 height 17
